Goal: Task Accomplishment & Management: Manage account settings

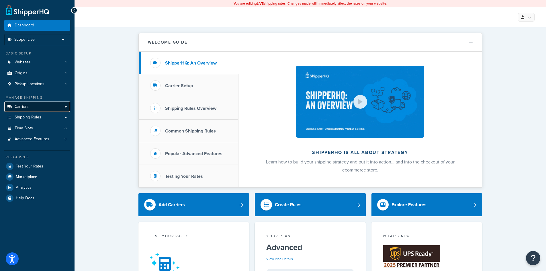
click at [33, 109] on link "Carriers" at bounding box center [37, 106] width 66 height 11
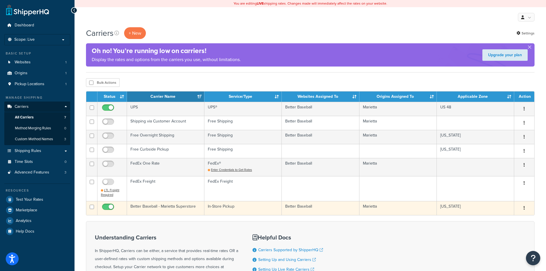
click at [166, 210] on td "Better Baseball - Marietta Superstore" at bounding box center [165, 208] width 77 height 14
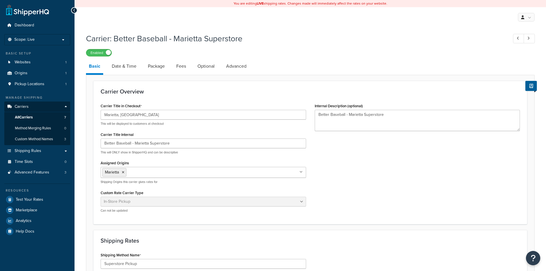
select select "pickup"
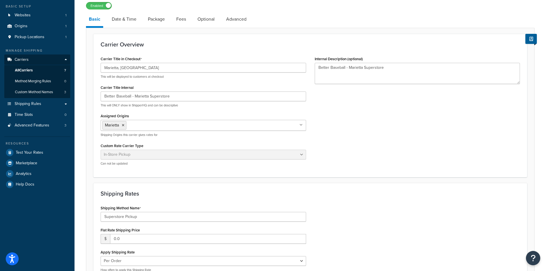
scroll to position [57, 0]
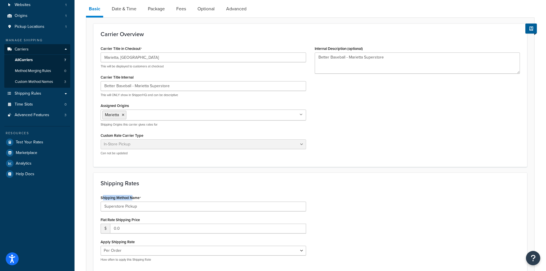
drag, startPoint x: 103, startPoint y: 197, endPoint x: 132, endPoint y: 197, distance: 29.0
click at [132, 197] on label "Shipping Method Name" at bounding box center [121, 197] width 40 height 5
click at [132, 202] on input "Superstore Pickup" at bounding box center [204, 207] width 206 height 10
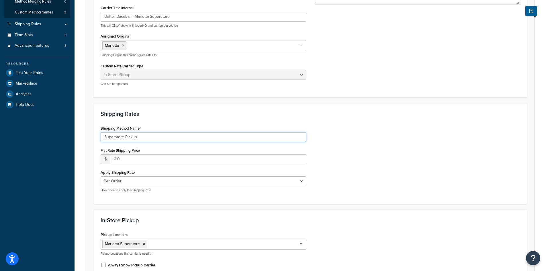
scroll to position [115, 0]
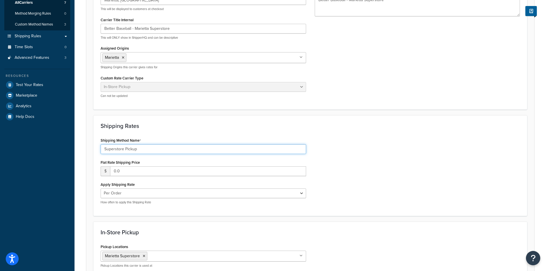
click at [140, 149] on input "Superstore Pickup" at bounding box center [204, 149] width 206 height 10
click at [142, 125] on h3 "Shipping Rates" at bounding box center [310, 126] width 419 height 6
drag, startPoint x: 142, startPoint y: 149, endPoint x: 80, endPoint y: 149, distance: 61.6
click at [80, 149] on div "Carrier: Better Baseball - Marietta Superstore Enabled Basic Date & Time Packag…" at bounding box center [311, 209] width 472 height 588
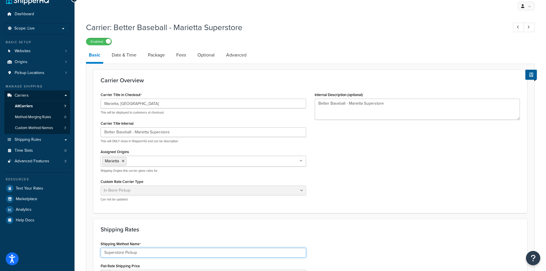
scroll to position [0, 0]
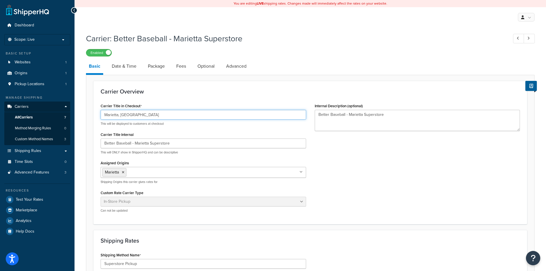
click at [103, 114] on input "Marietta, [GEOGRAPHIC_DATA]" at bounding box center [204, 115] width 206 height 10
paste input "Superstore Pickup"
drag, startPoint x: 138, startPoint y: 115, endPoint x: 184, endPoint y: 113, distance: 46.2
click at [184, 113] on input "Superstore Pickup Marietta, [GEOGRAPHIC_DATA]" at bounding box center [204, 115] width 206 height 10
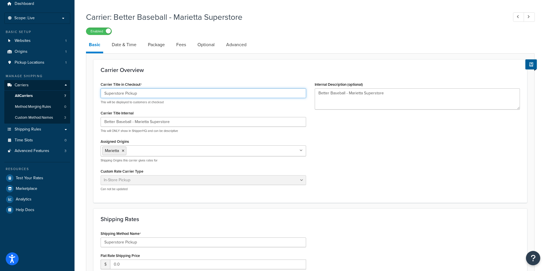
scroll to position [57, 0]
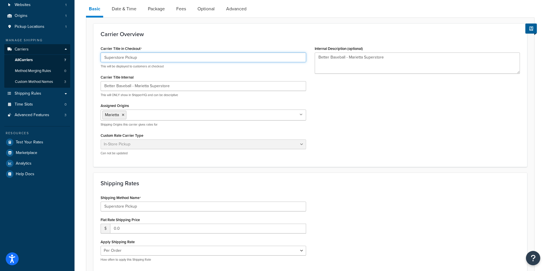
type input "Superstore Pickup"
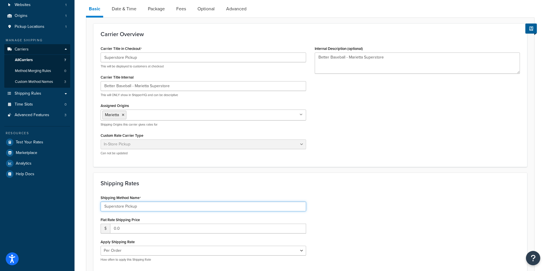
drag, startPoint x: 151, startPoint y: 205, endPoint x: 64, endPoint y: 188, distance: 89.1
click at [64, 199] on div "Dashboard Scope: Live Basic Setup Websites 1 Origins 1 Pickup Locations 1 Manag…" at bounding box center [273, 259] width 546 height 632
paste input "Marietta, [GEOGRAPHIC_DATA]"
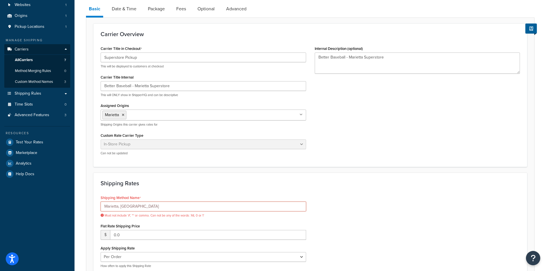
type input "Superstore Pickup"
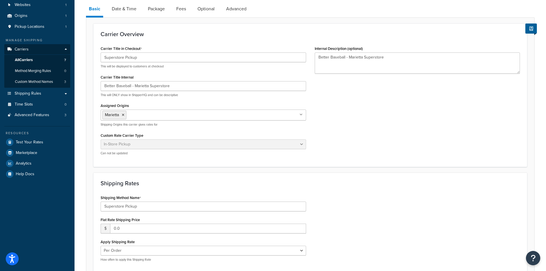
click at [139, 188] on div "Shipping Rates Shipping Method Name Superstore Pickup Flat Rate Shipping Price …" at bounding box center [310, 223] width 434 height 101
type input "Marietta, [GEOGRAPHIC_DATA]"
